Goal: Information Seeking & Learning: Learn about a topic

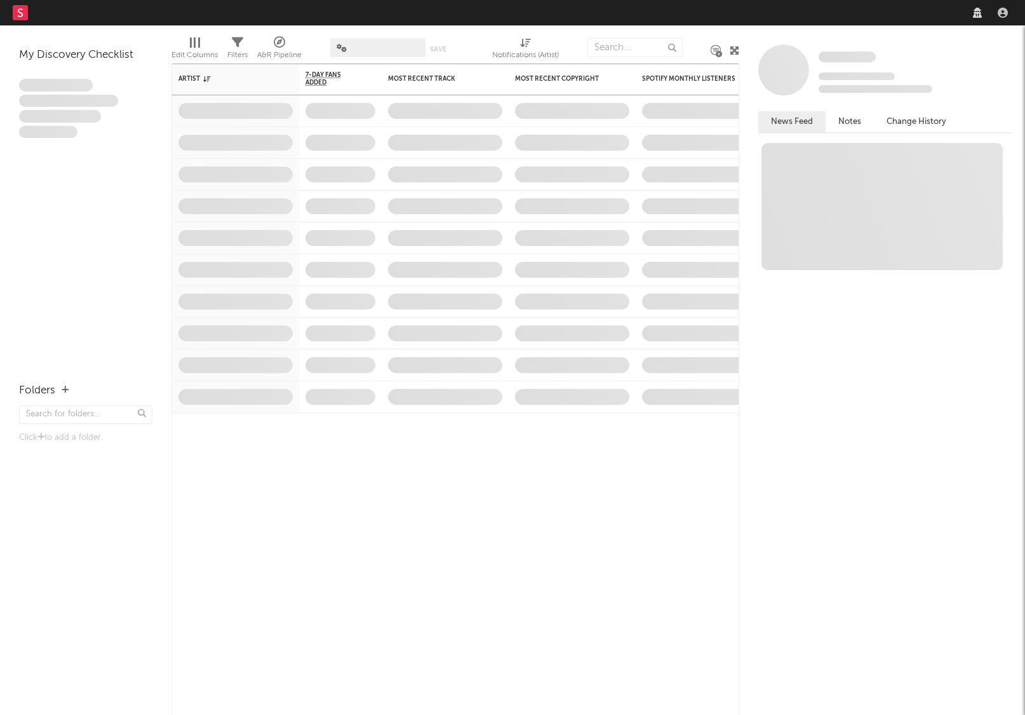
select select "recorded_music"
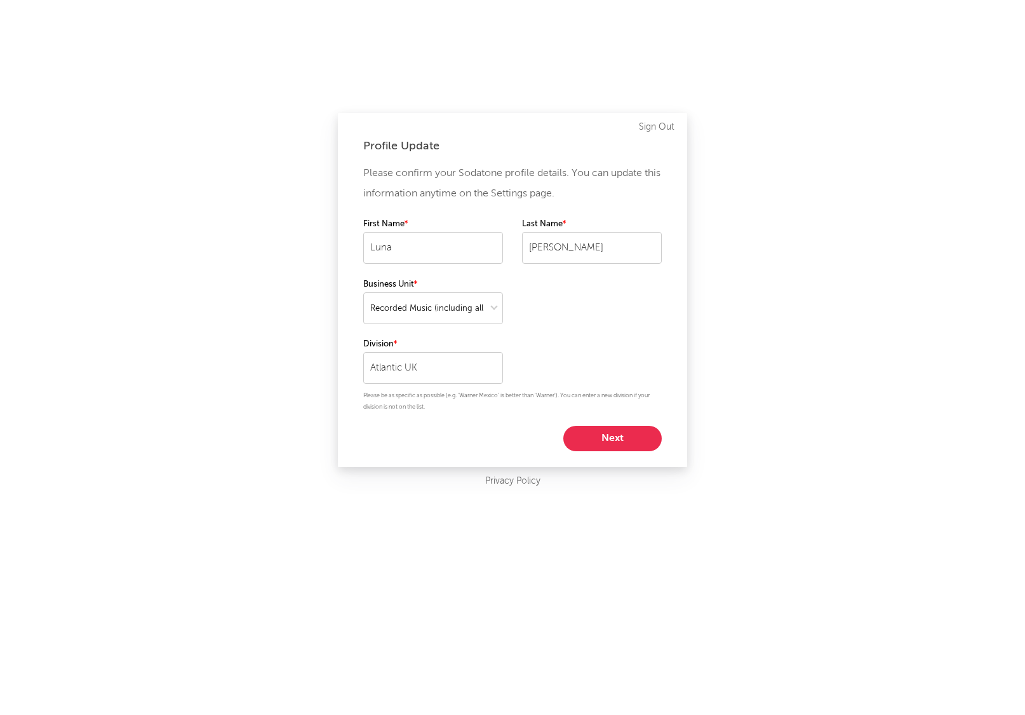
click at [610, 434] on button "Next" at bounding box center [612, 438] width 98 height 25
select select "marketing"
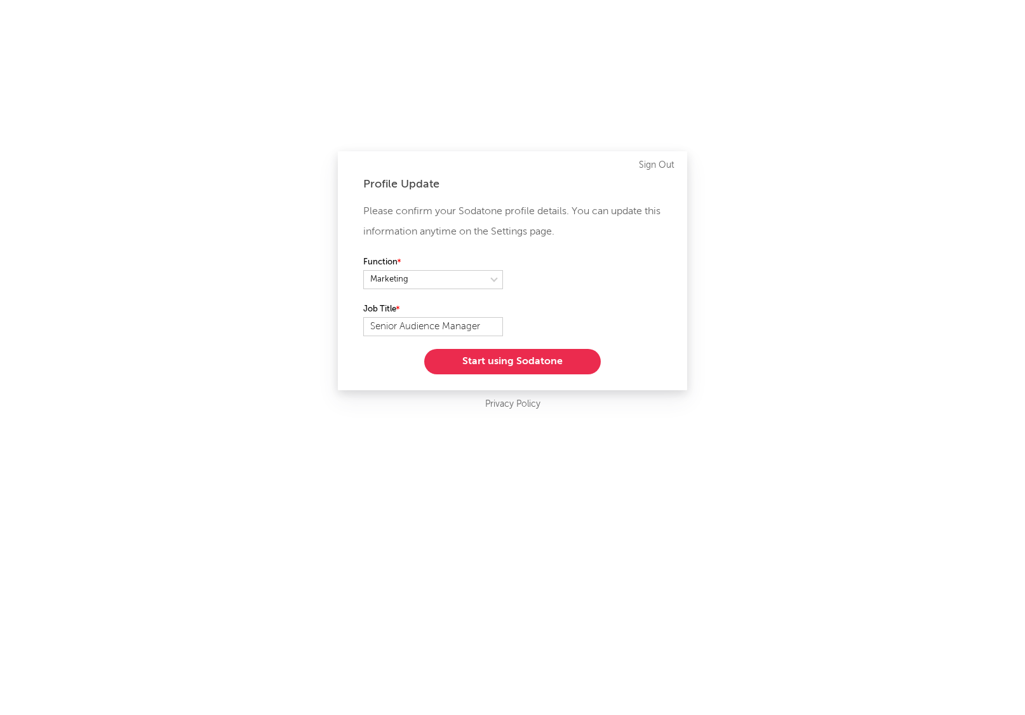
click at [564, 360] on button "Start using Sodatone" at bounding box center [512, 361] width 177 height 25
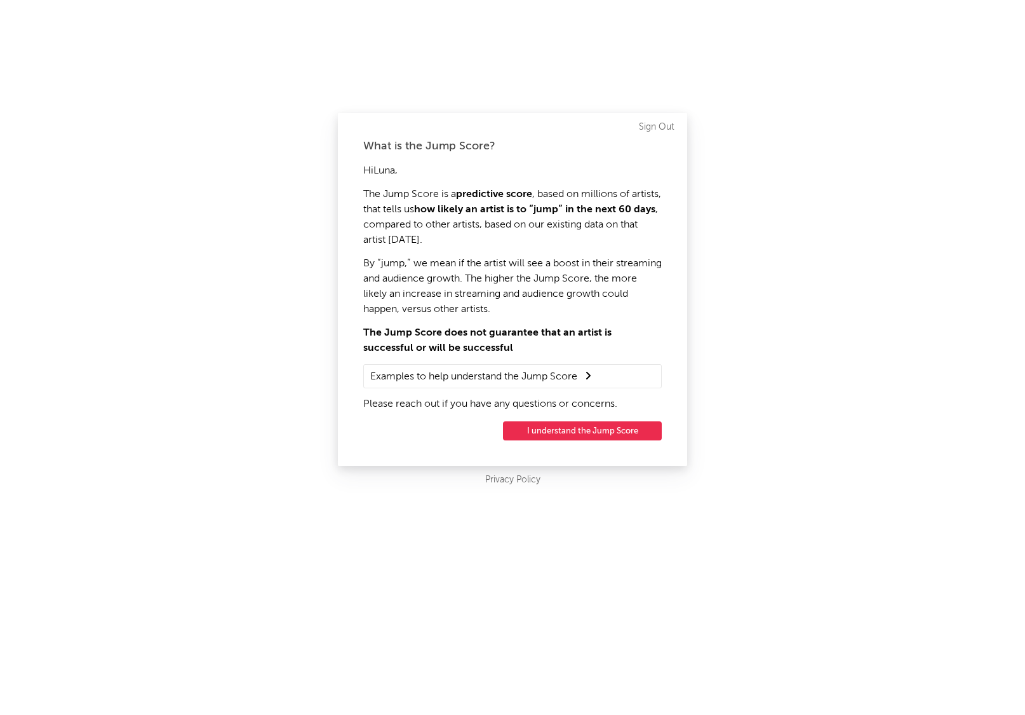
click at [544, 429] on button "I understand the Jump Score" at bounding box center [582, 430] width 159 height 19
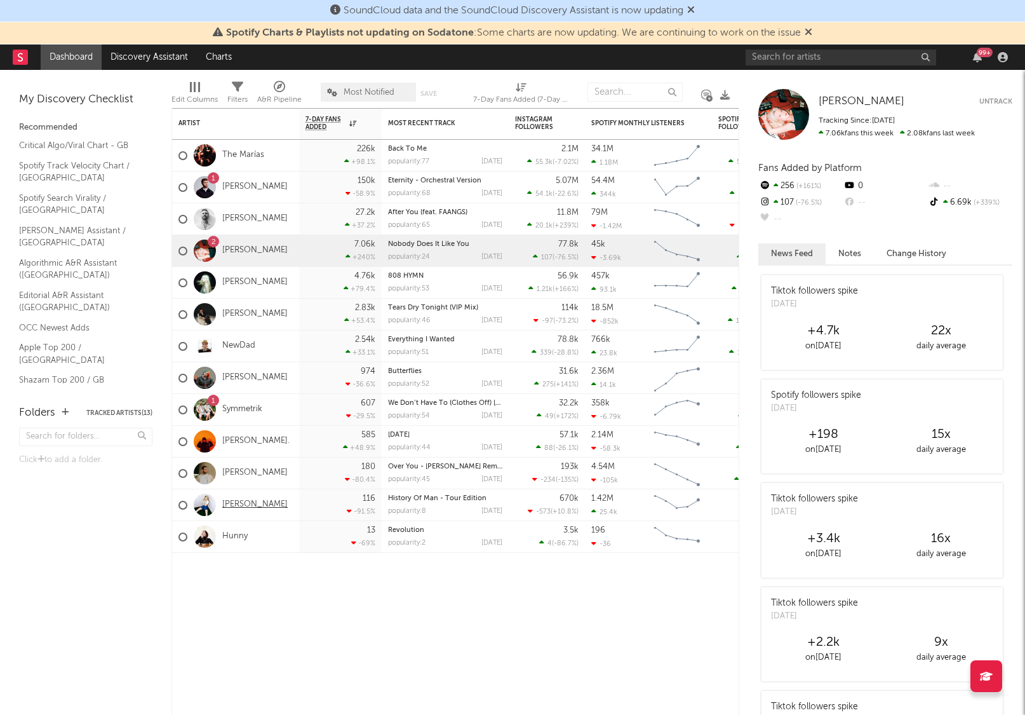
click at [245, 501] on link "[PERSON_NAME]" at bounding box center [254, 504] width 65 height 11
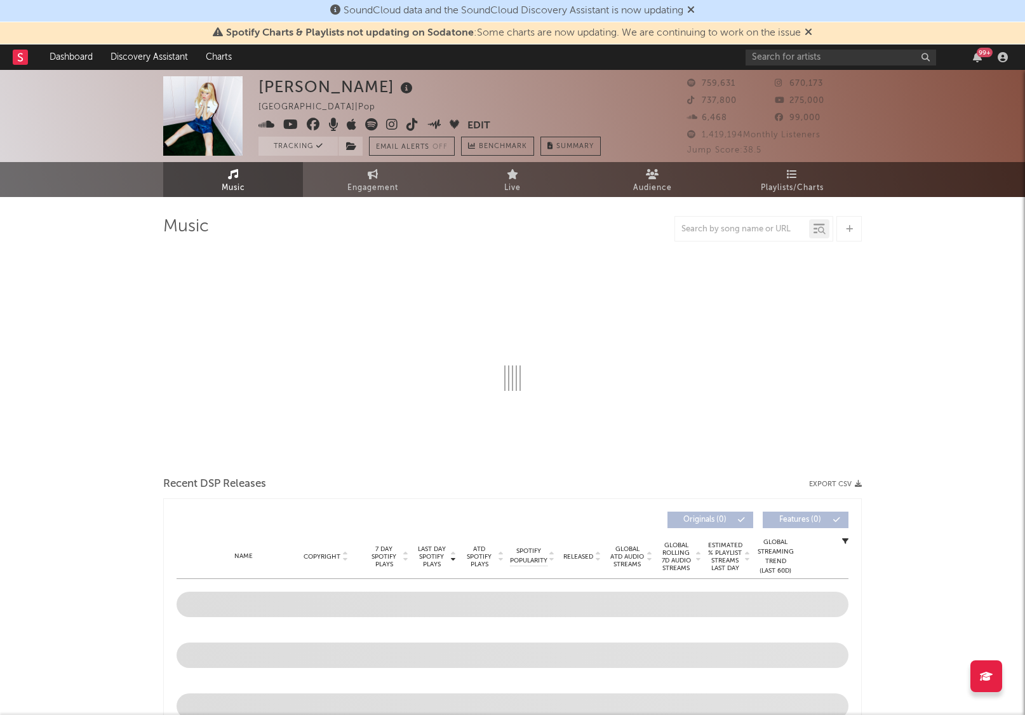
select select "6m"
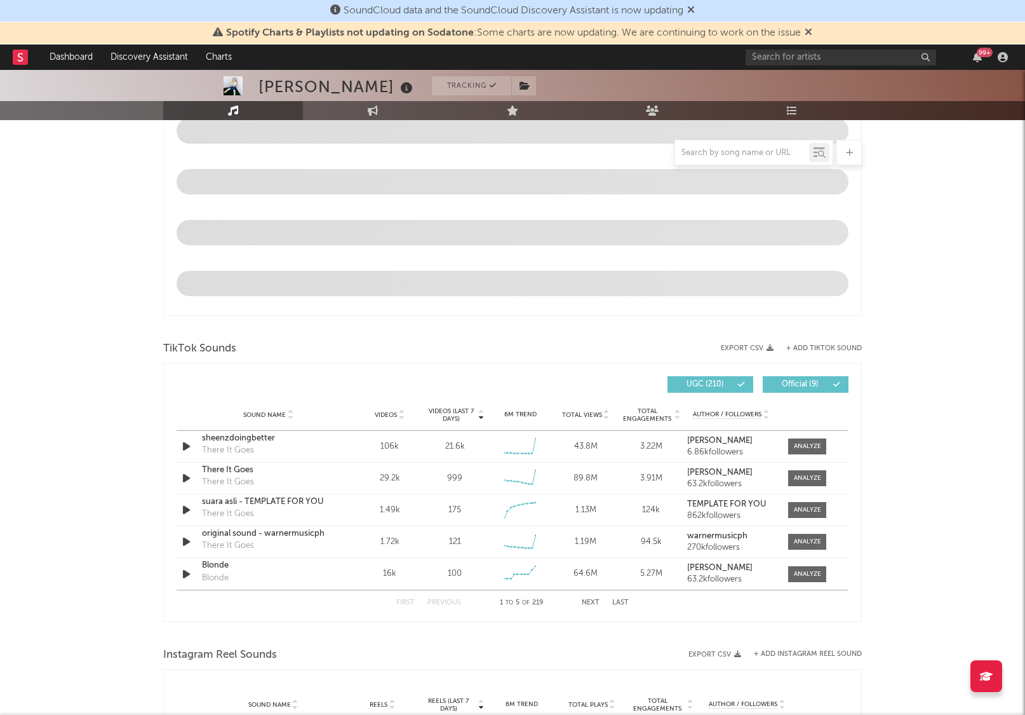
scroll to position [772, 0]
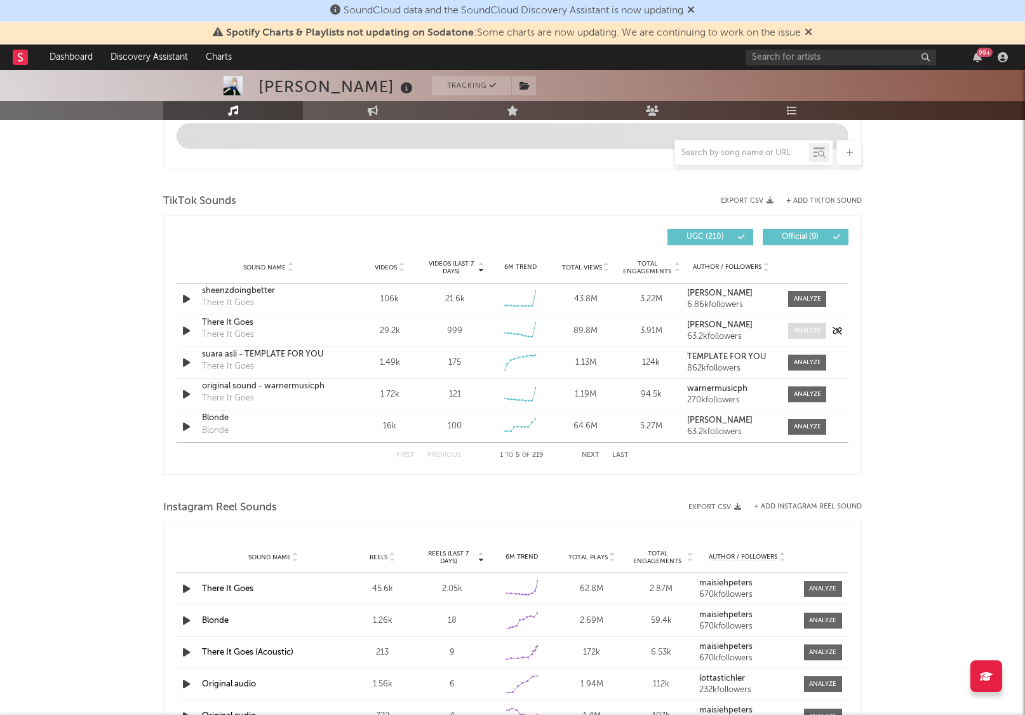
click at [813, 304] on div at bounding box center [807, 299] width 27 height 10
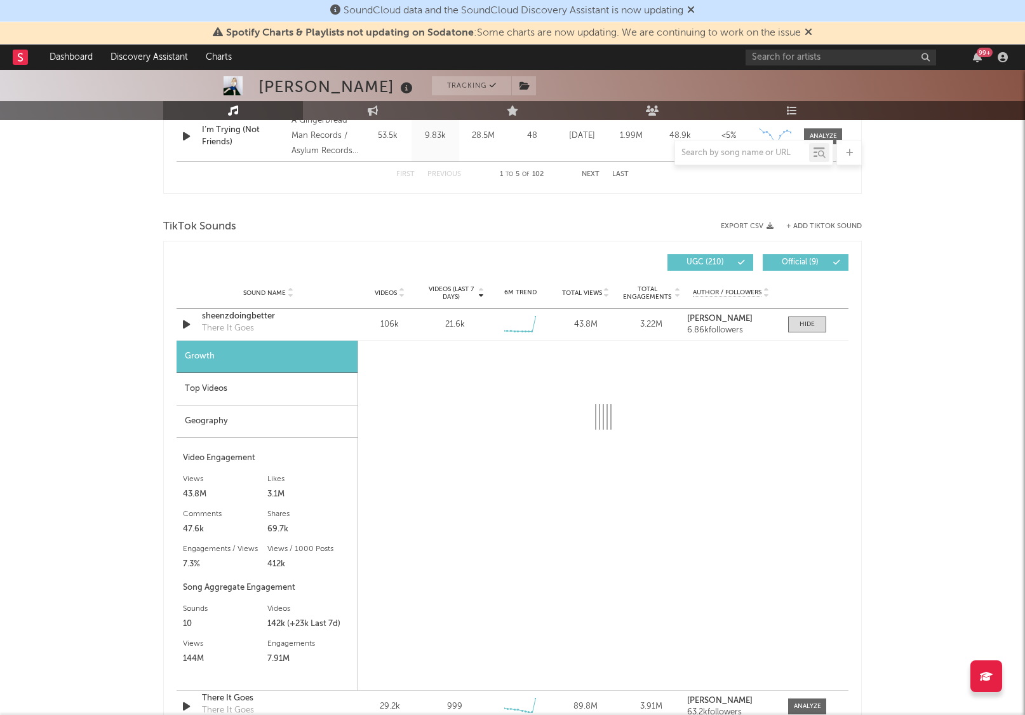
click at [210, 386] on div "Top Videos" at bounding box center [267, 389] width 181 height 32
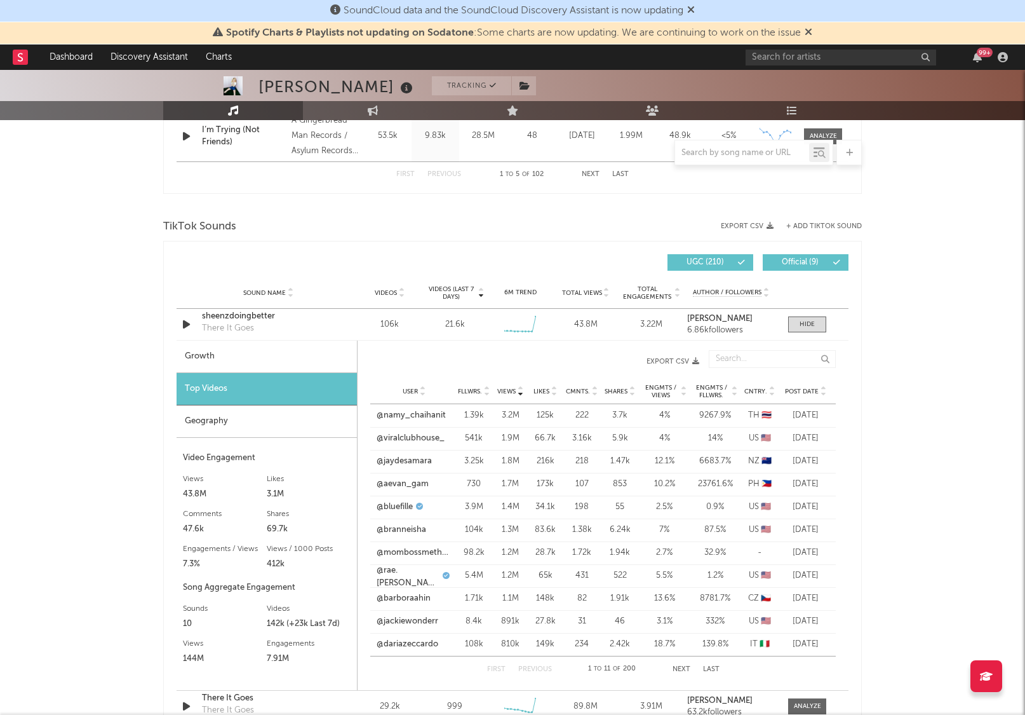
click at [767, 388] on div at bounding box center [771, 391] width 8 height 10
click at [680, 664] on div "First Previous 1 to 11 of 200 Next Last" at bounding box center [603, 668] width 233 height 25
click at [680, 668] on button "Next" at bounding box center [682, 669] width 18 height 7
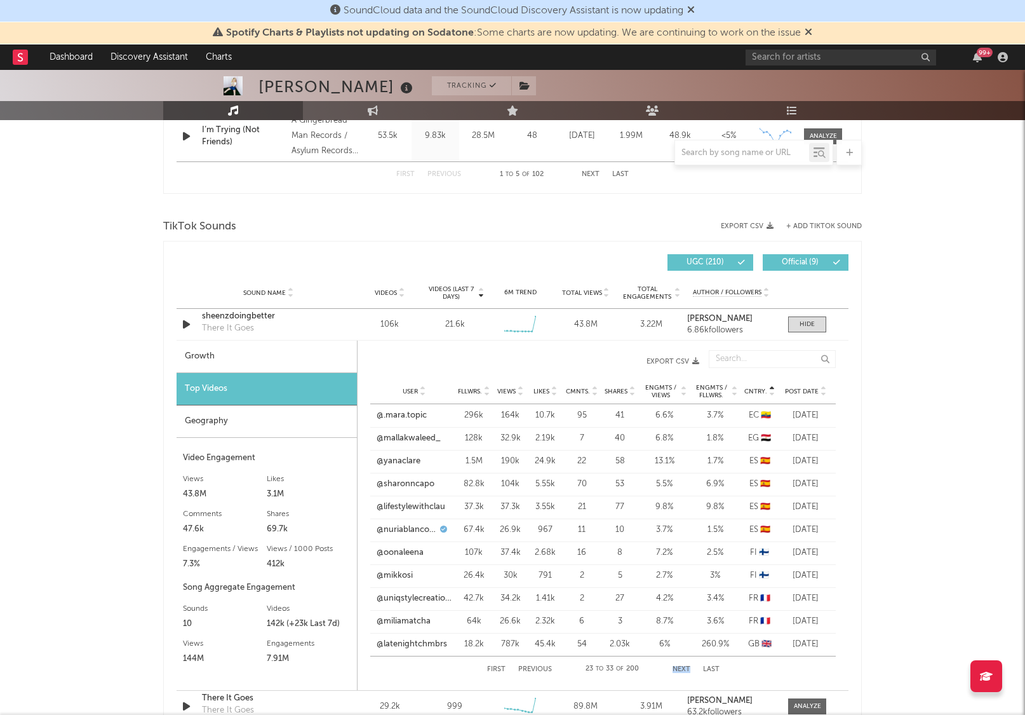
click at [680, 668] on button "Next" at bounding box center [682, 669] width 18 height 7
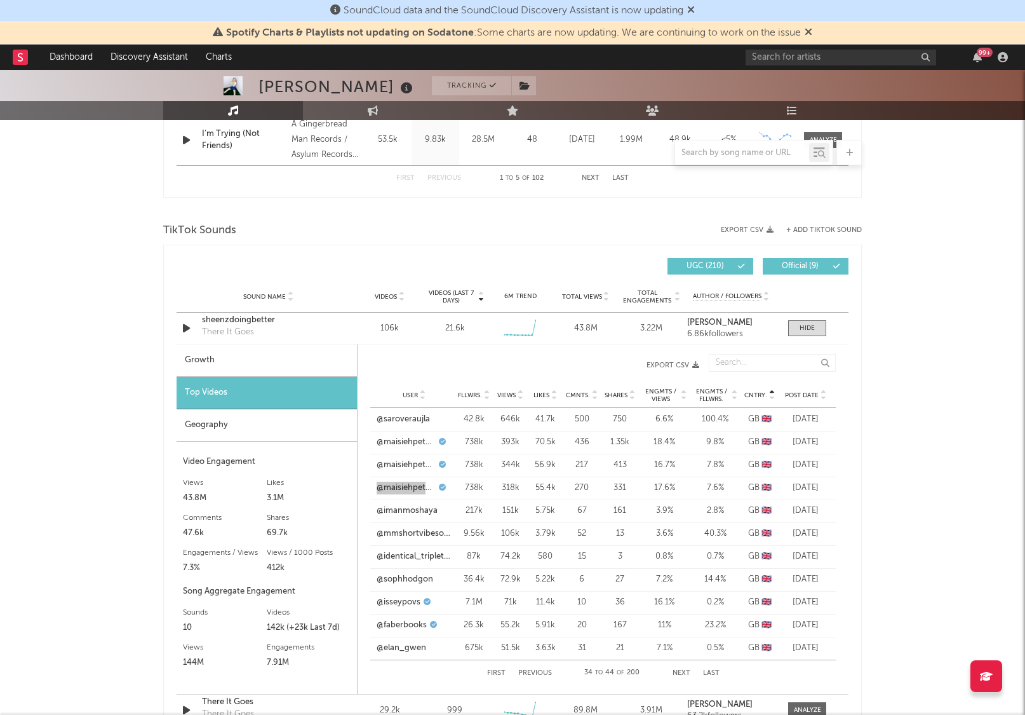
drag, startPoint x: 398, startPoint y: 483, endPoint x: 856, endPoint y: 10, distance: 657.7
click at [0, 0] on div "SoundCloud data and the SoundCloud Discovery Assistant is now updating Spotify …" at bounding box center [512, 436] width 1025 height 2269
click at [806, 334] on span at bounding box center [807, 328] width 38 height 16
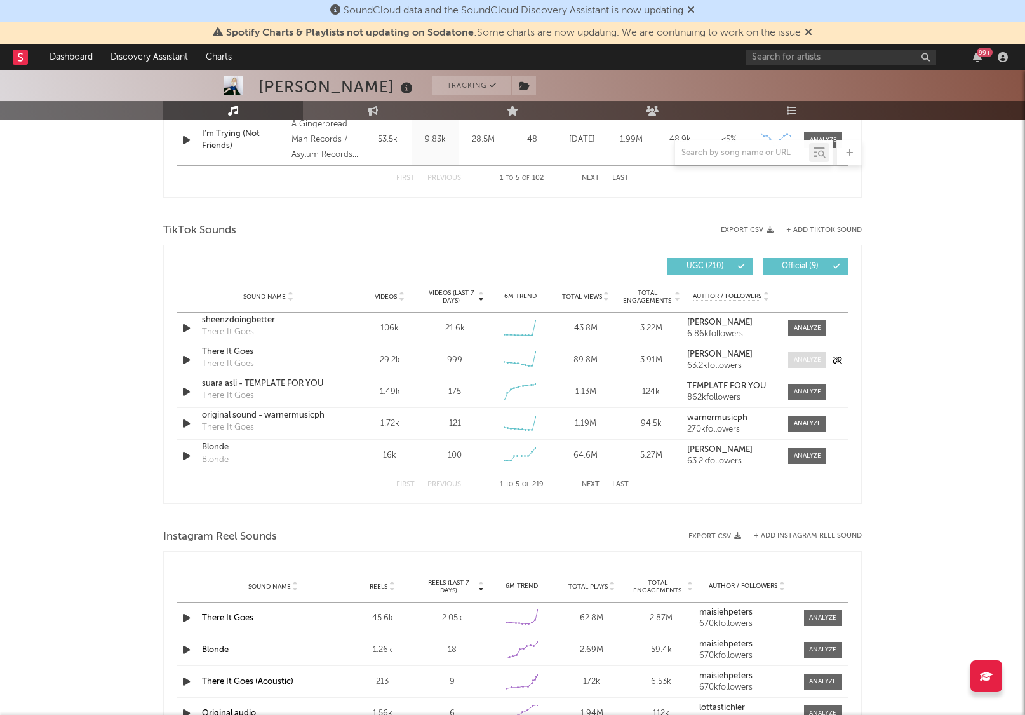
click at [811, 357] on div at bounding box center [807, 360] width 27 height 10
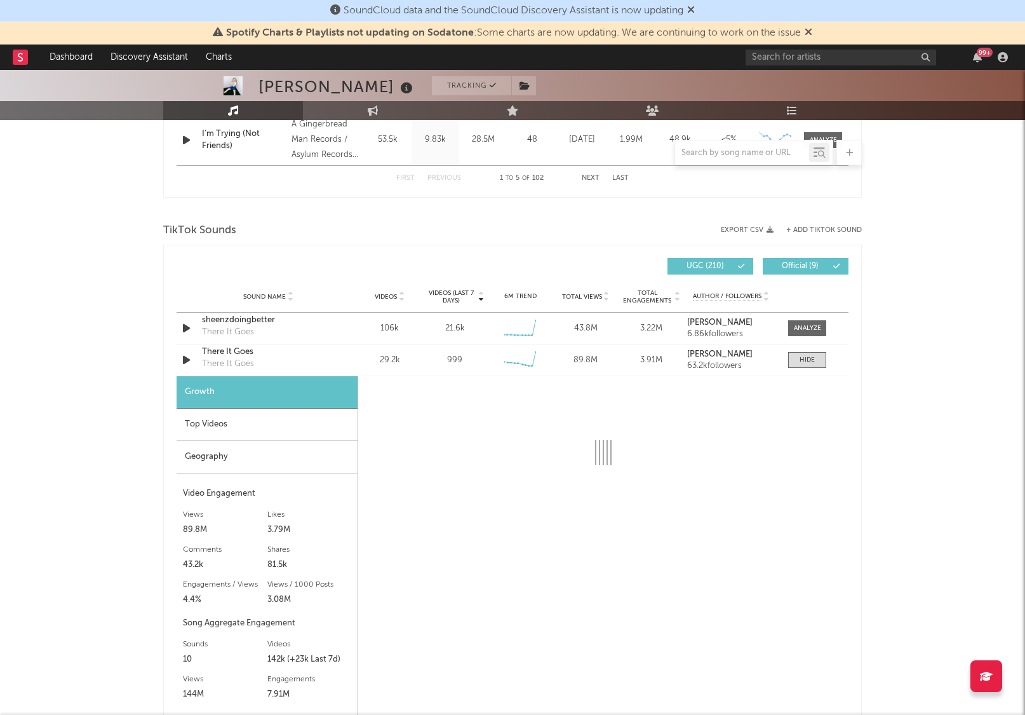
click at [254, 432] on div "Top Videos" at bounding box center [267, 424] width 181 height 32
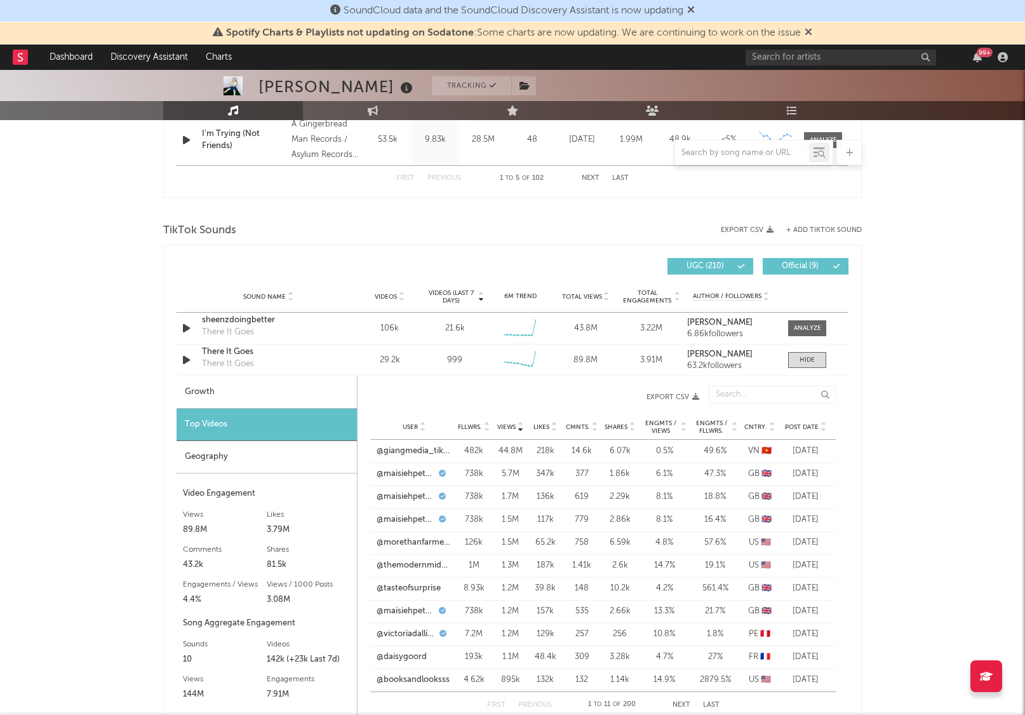
click at [759, 423] on span "Cntry." at bounding box center [756, 427] width 23 height 8
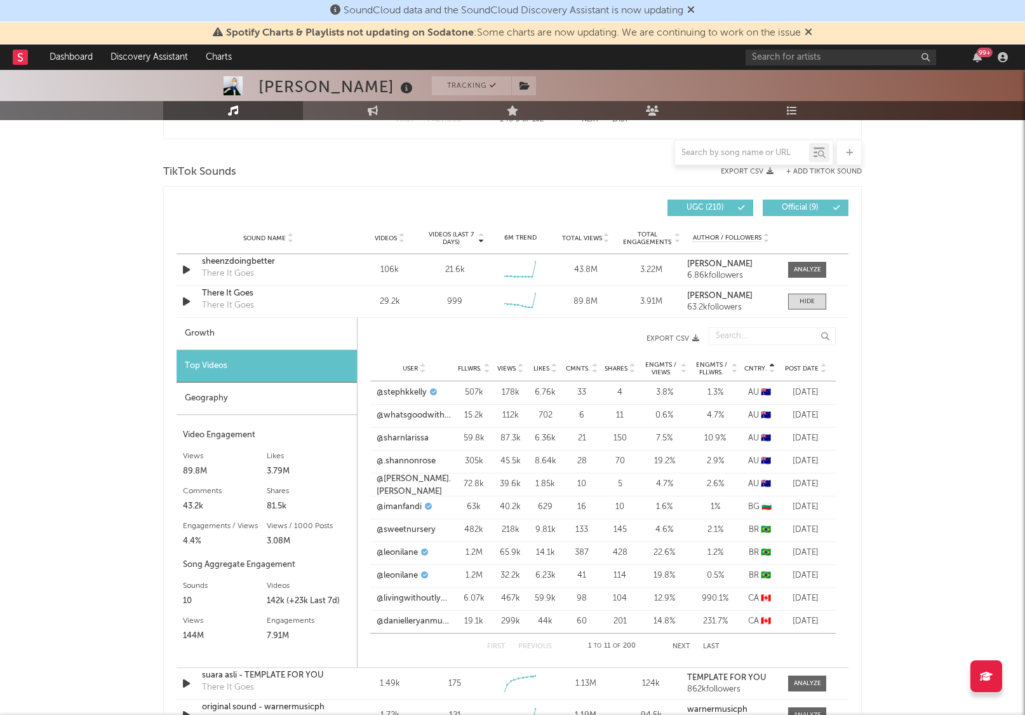
scroll to position [861, 0]
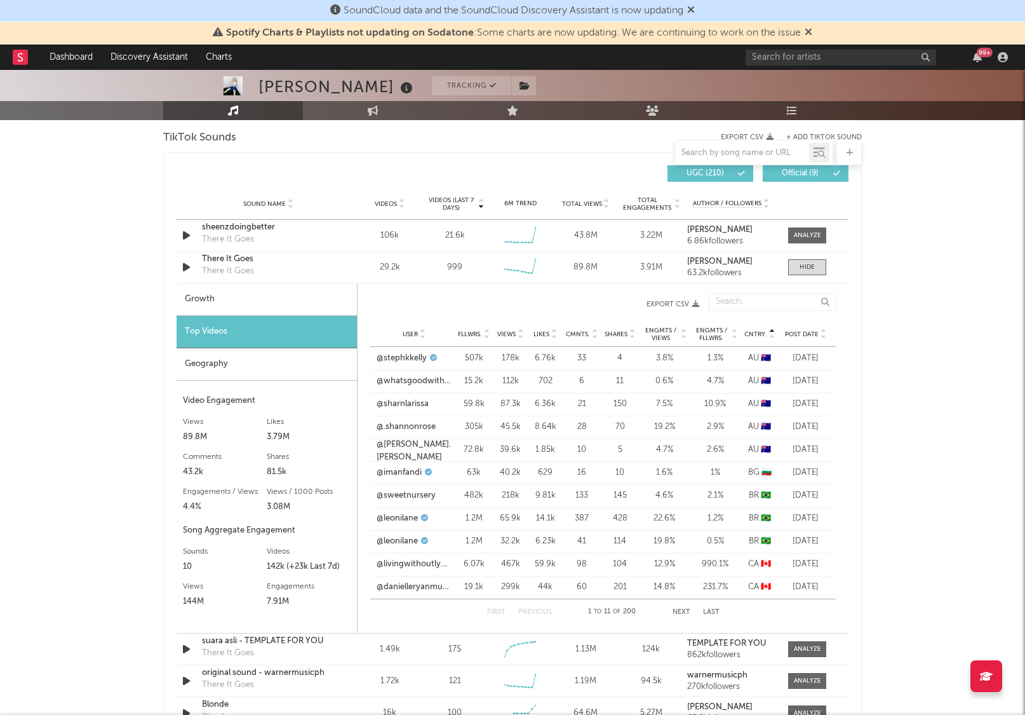
click at [672, 606] on div "First Previous 1 to 11 of 200 Next Last" at bounding box center [603, 611] width 233 height 25
click at [673, 606] on div "First Previous 1 to 11 of 200 Next Last" at bounding box center [603, 611] width 233 height 25
click at [680, 613] on button "Next" at bounding box center [682, 612] width 18 height 7
click at [680, 612] on button "Next" at bounding box center [682, 612] width 18 height 7
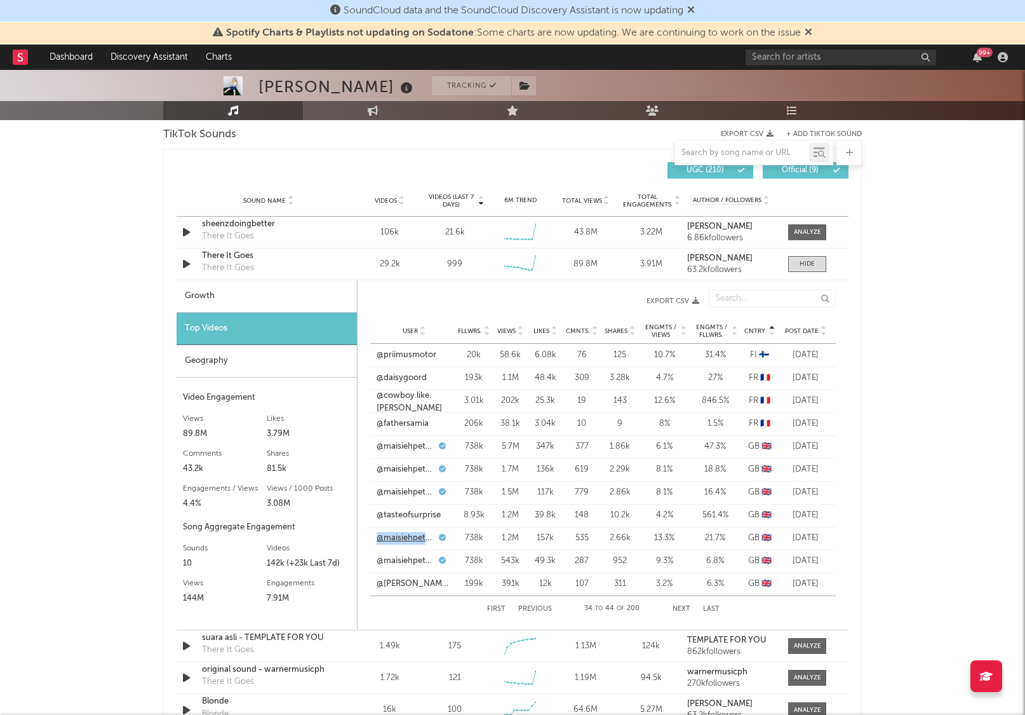
scroll to position [863, 0]
drag, startPoint x: 414, startPoint y: 541, endPoint x: 963, endPoint y: 6, distance: 766.8
click at [0, 0] on div "SoundCloud data and the SoundCloud Discovery Assistant is now updating Spotify …" at bounding box center [512, 341] width 1025 height 2269
